Goal: Check status: Check status

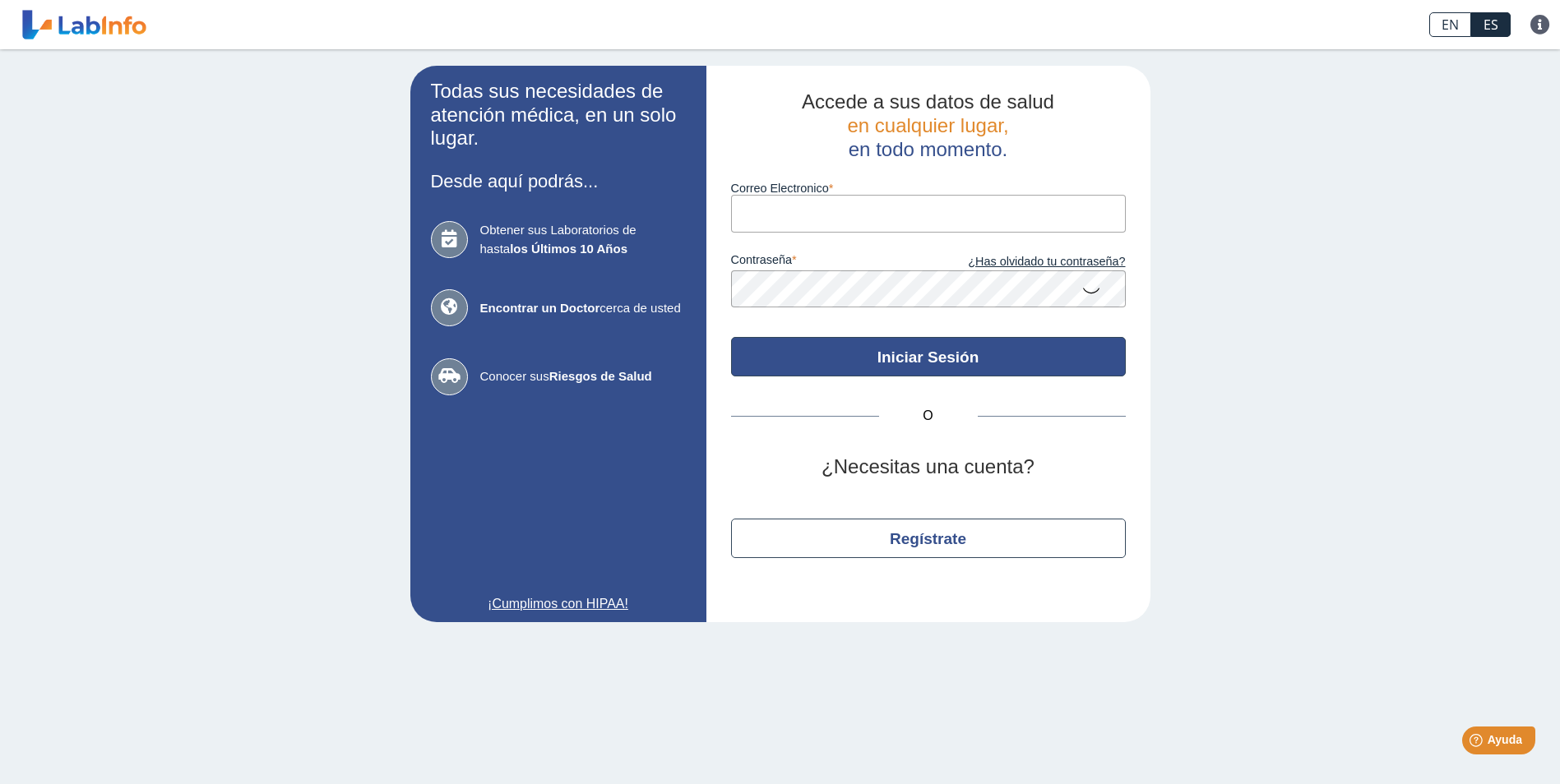
type input "[EMAIL_ADDRESS][DOMAIN_NAME]"
click at [854, 358] on button "Iniciar Sesión" at bounding box center [928, 357] width 394 height 40
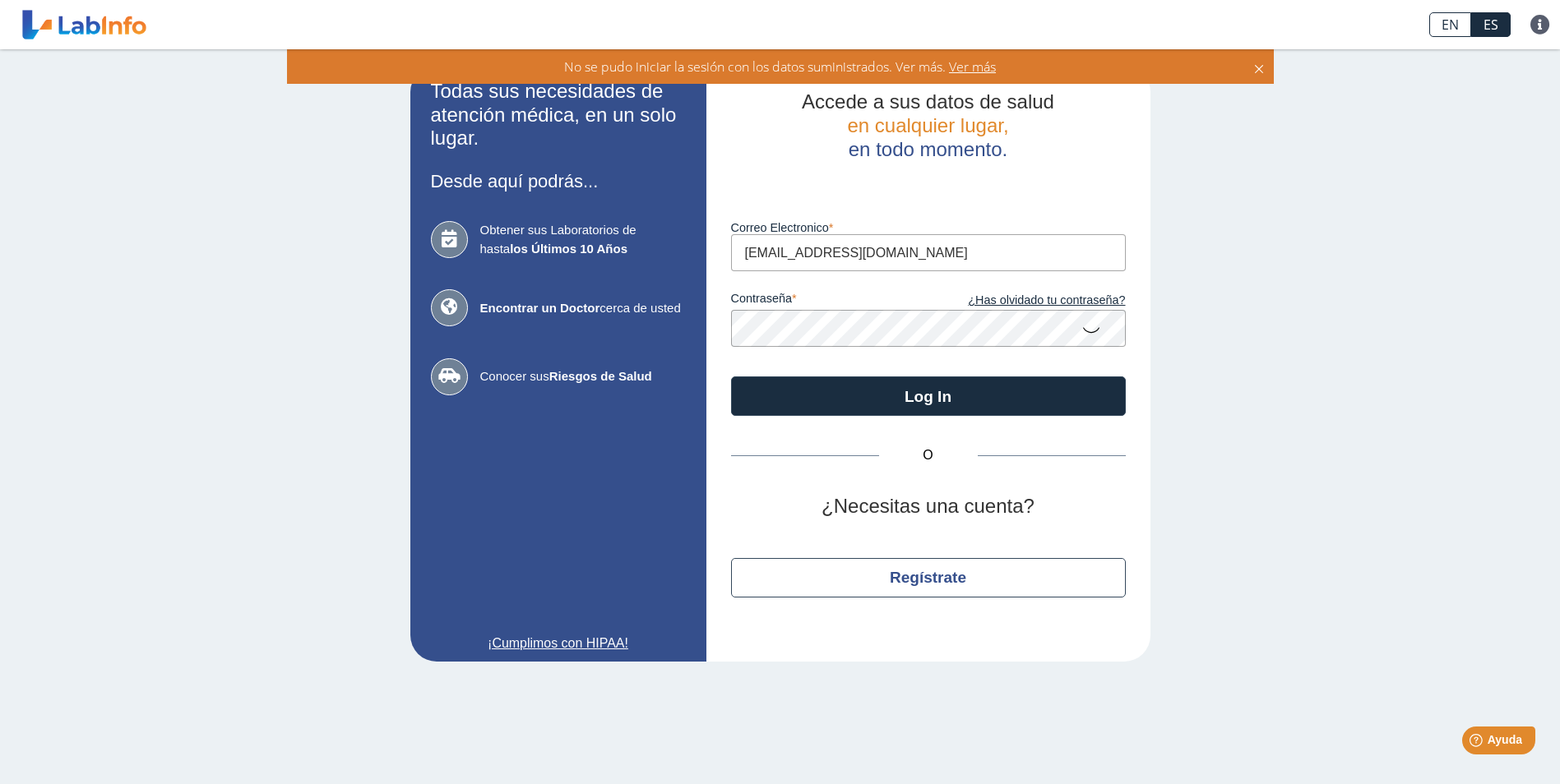
click at [1091, 329] on icon at bounding box center [1091, 329] width 20 height 32
click at [731, 377] on button "Log In" at bounding box center [928, 397] width 394 height 40
click at [684, 328] on app-login "Todas sus necesidades de atención médica, en un solo lugar. Desde aquí podrás..…" at bounding box center [780, 364] width 740 height 596
click at [731, 377] on button "Log In" at bounding box center [928, 397] width 394 height 40
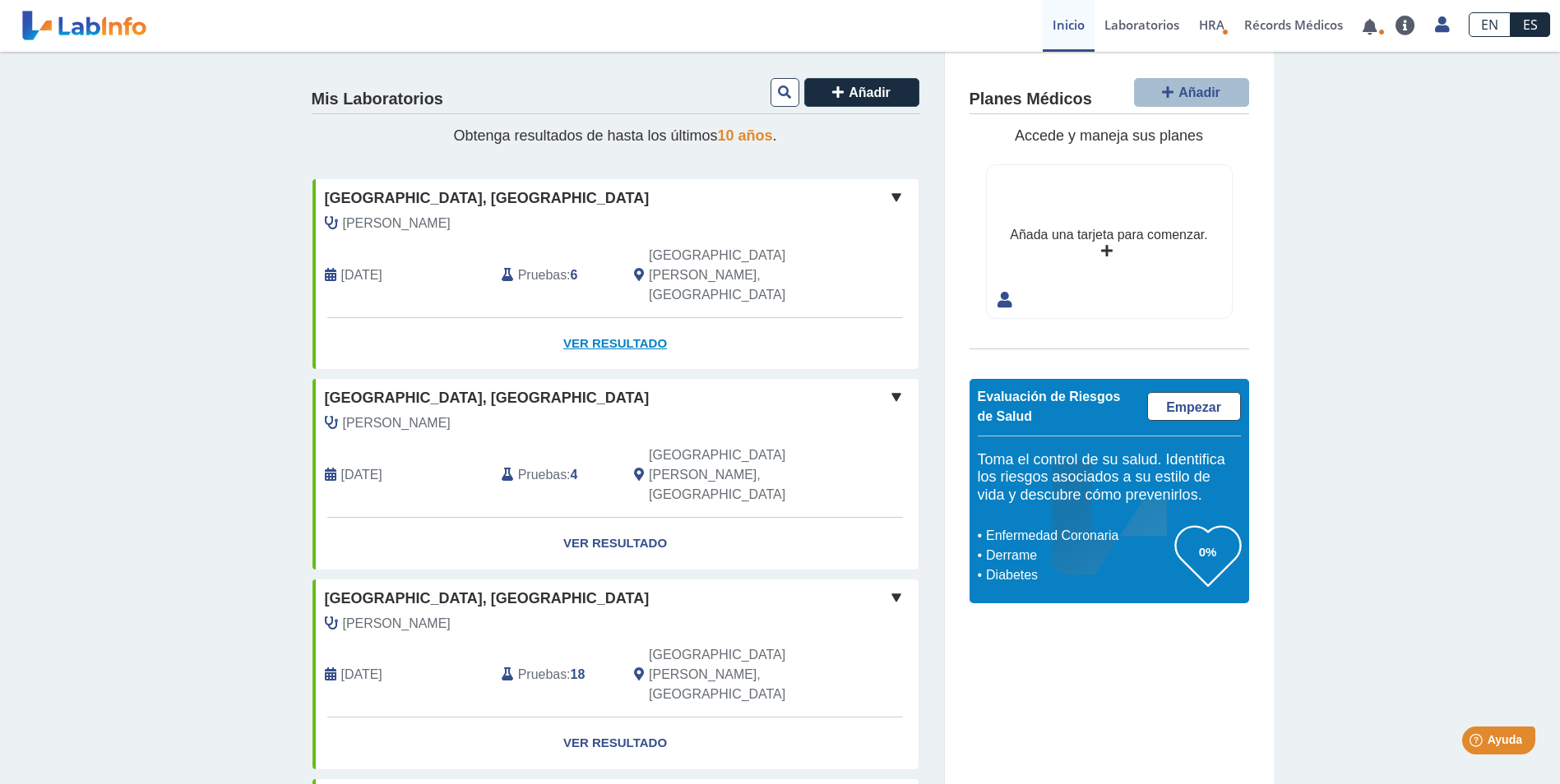
click at [595, 318] on link "Ver Resultado" at bounding box center [615, 344] width 606 height 52
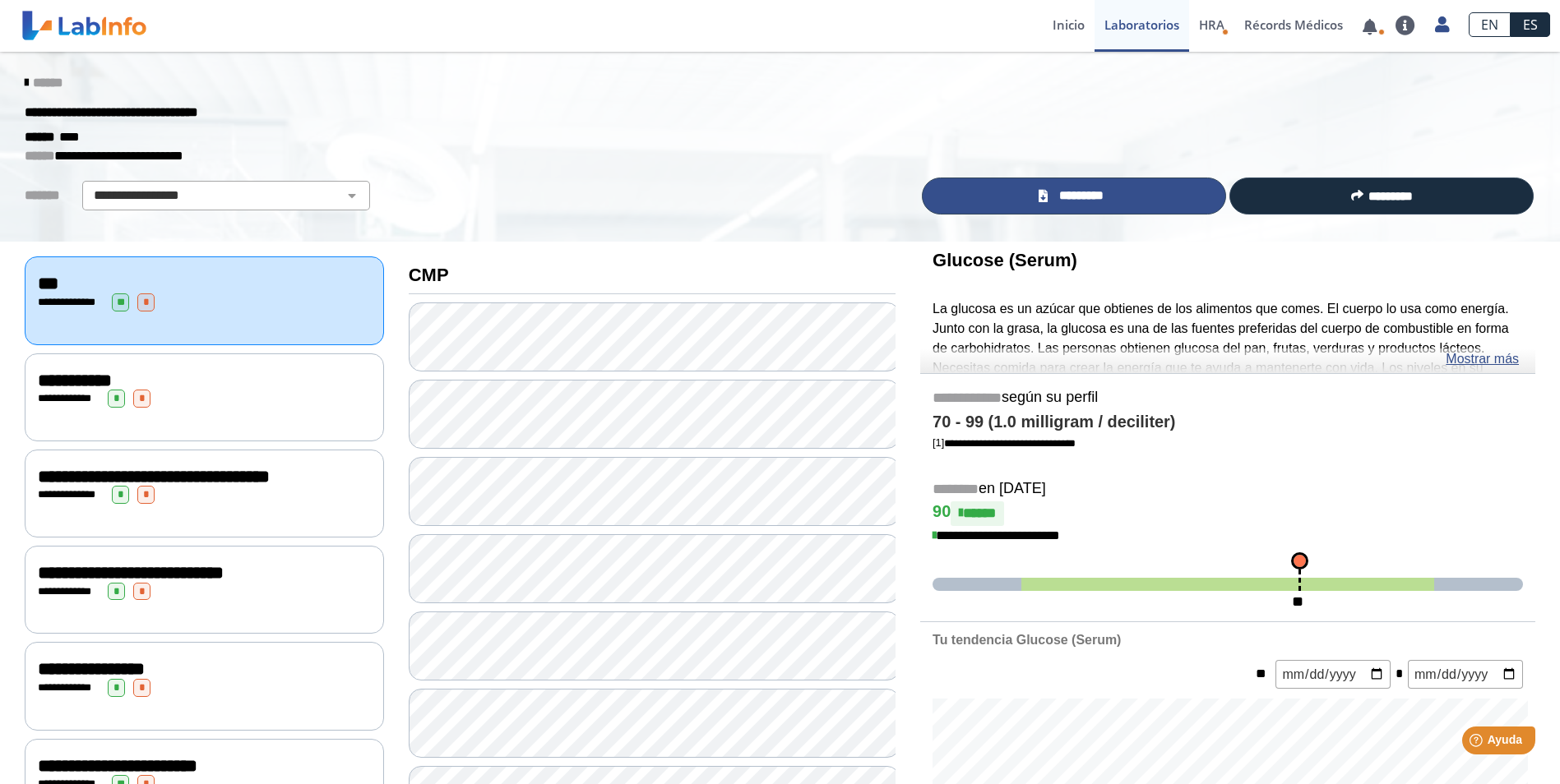
click at [1048, 193] on link "*********" at bounding box center [1074, 196] width 304 height 37
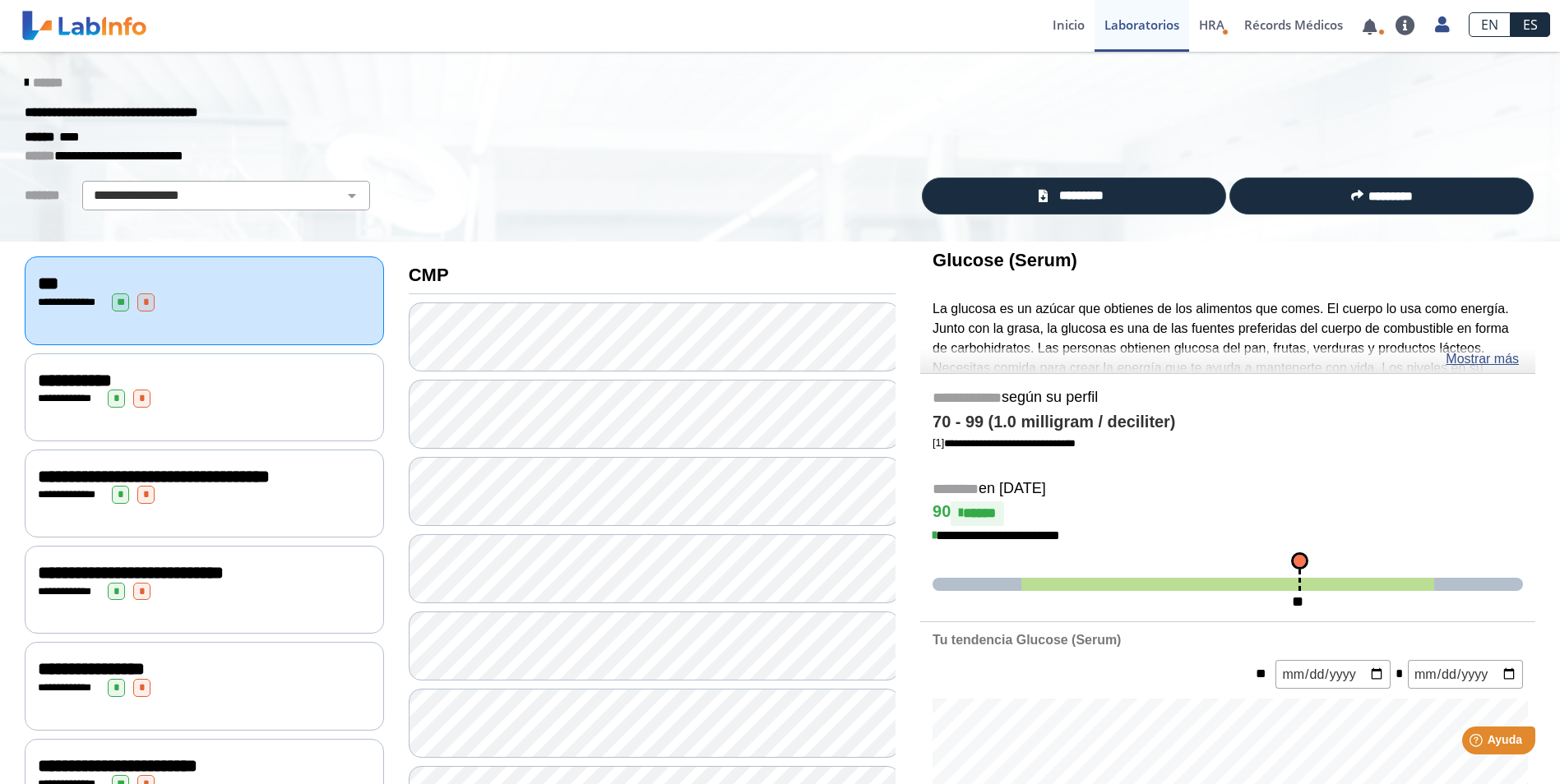
click at [1478, 19] on link "EN" at bounding box center [1490, 24] width 42 height 24
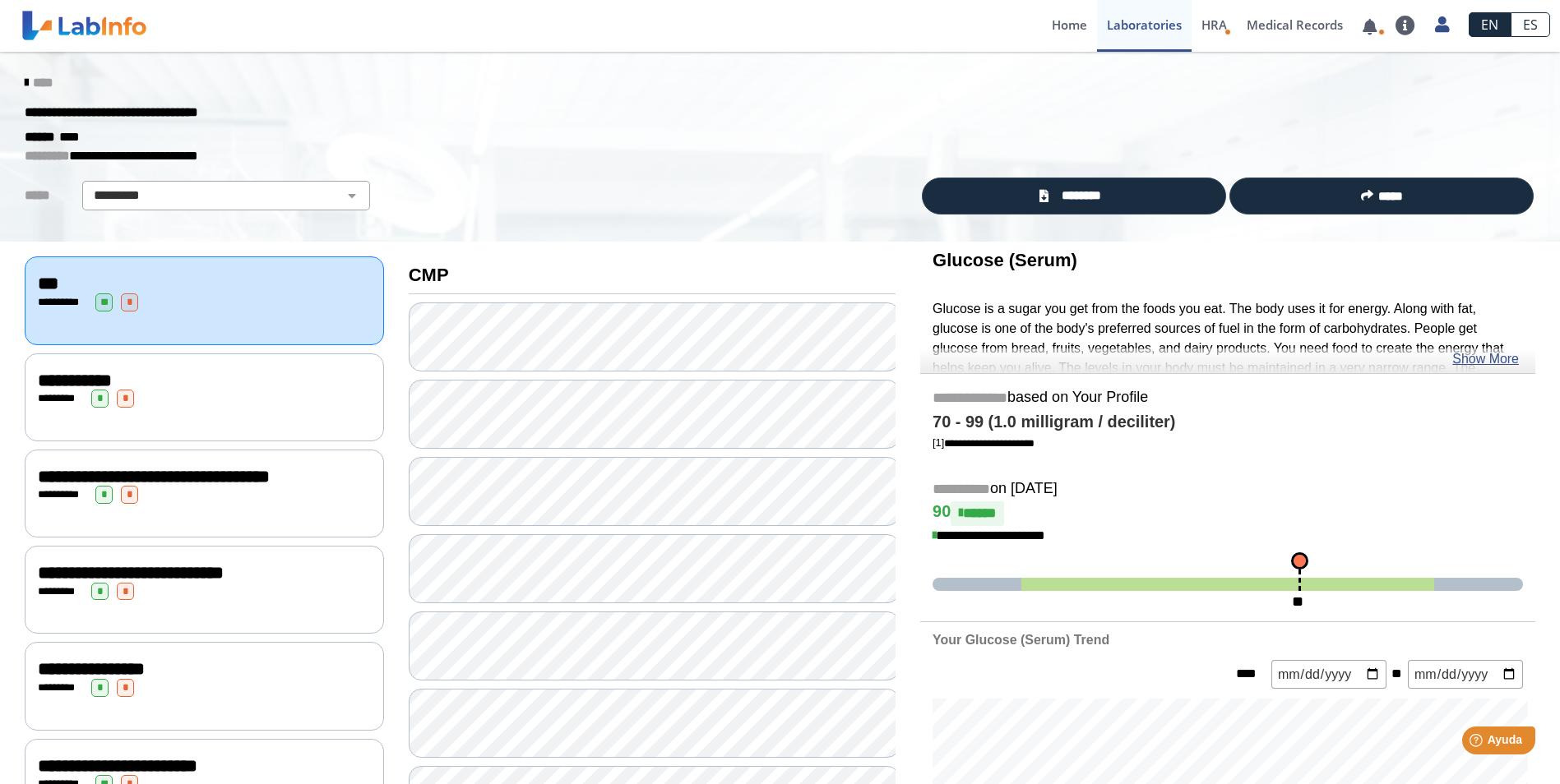
click at [1521, 23] on link "ES" at bounding box center [1531, 24] width 40 height 24
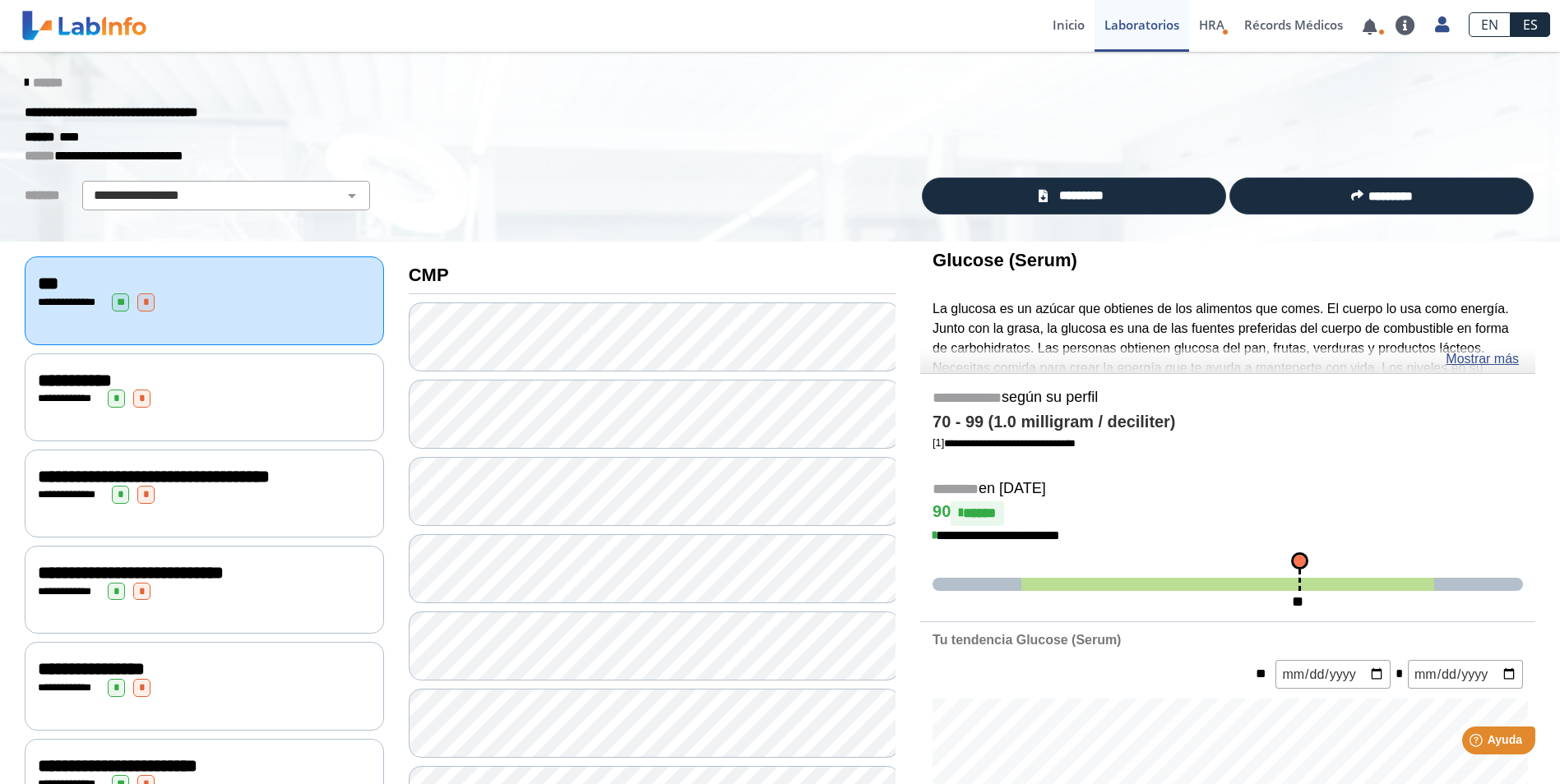
click at [1525, 28] on link "ES" at bounding box center [1531, 24] width 40 height 24
click at [1402, 23] on link at bounding box center [1406, 25] width 40 height 20
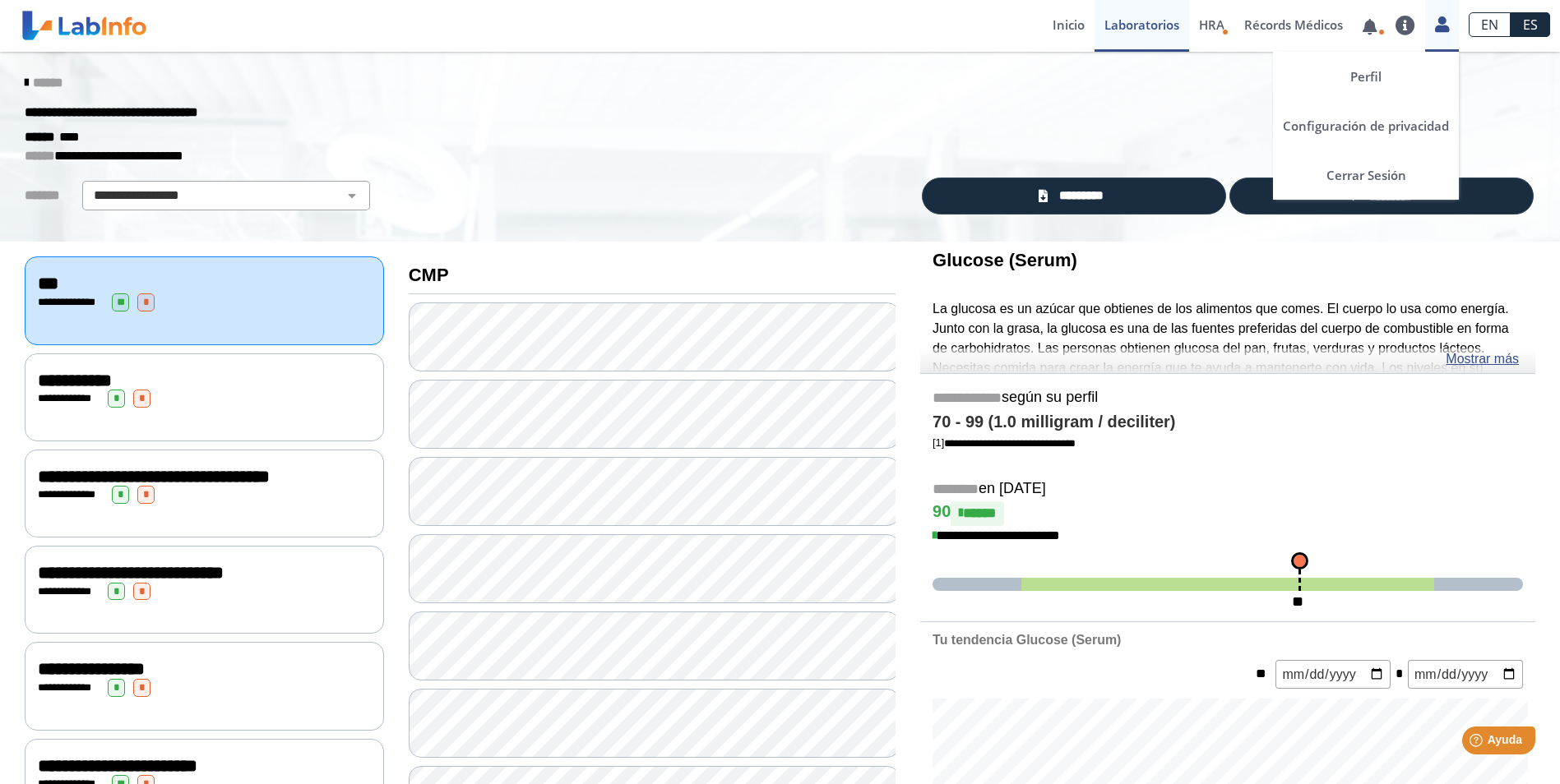
click at [1436, 26] on icon at bounding box center [1442, 24] width 14 height 12
click at [1366, 176] on link "Cerrar Sesión" at bounding box center [1366, 175] width 185 height 49
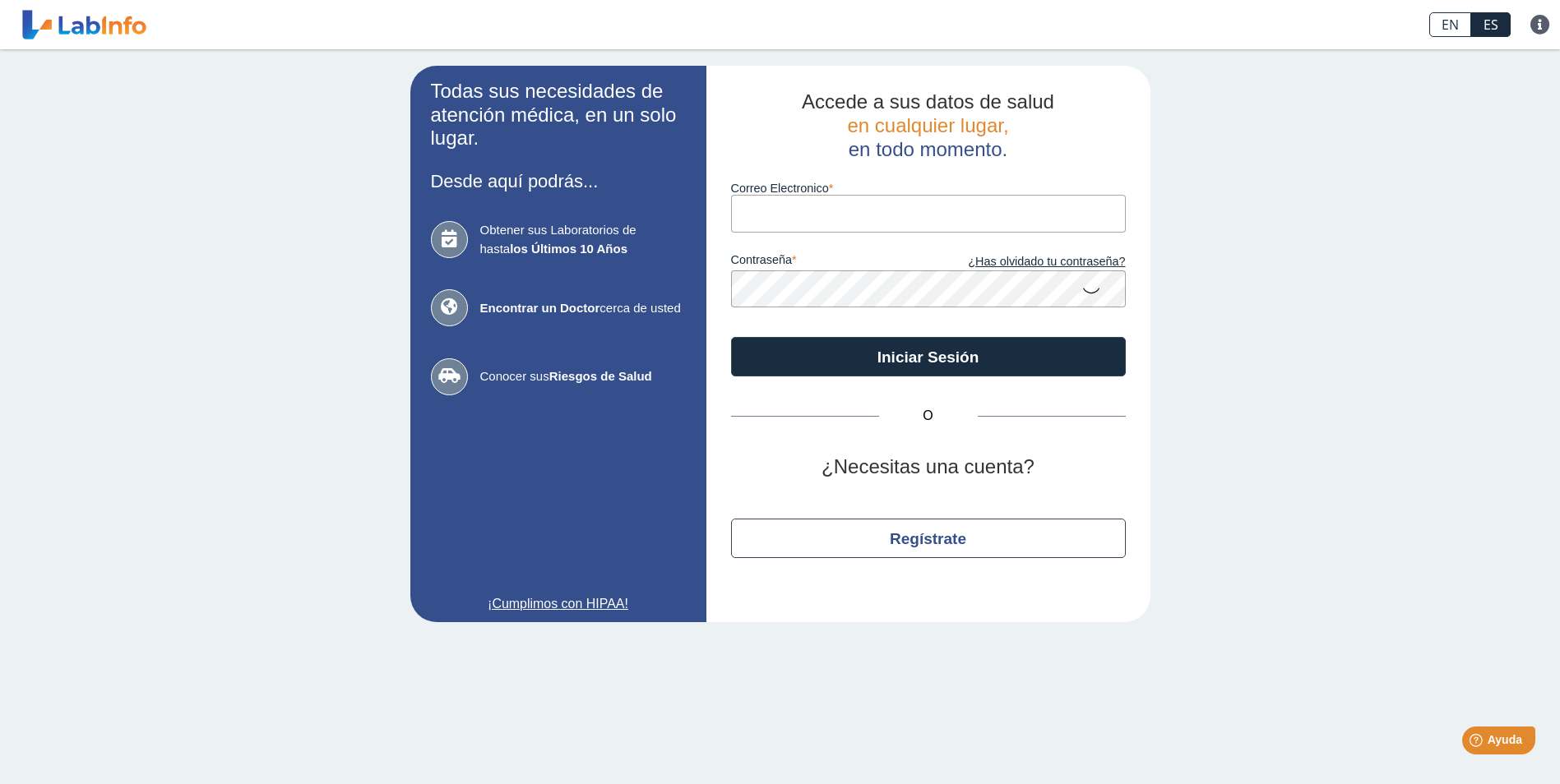
type input "[EMAIL_ADDRESS][DOMAIN_NAME]"
